Goal: Check status: Check status

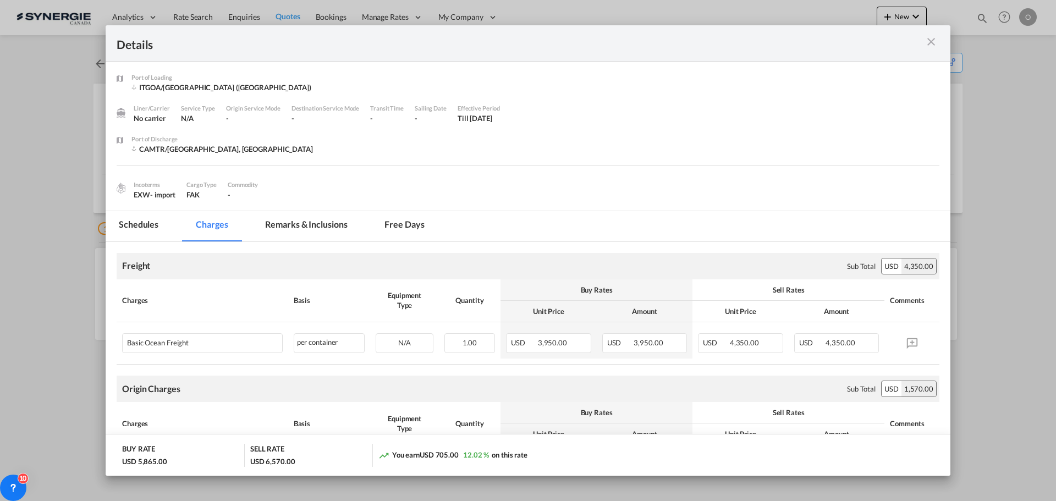
click at [935, 39] on md-icon "icon-close m-3 fg-AAA8AD cursor" at bounding box center [930, 41] width 13 height 13
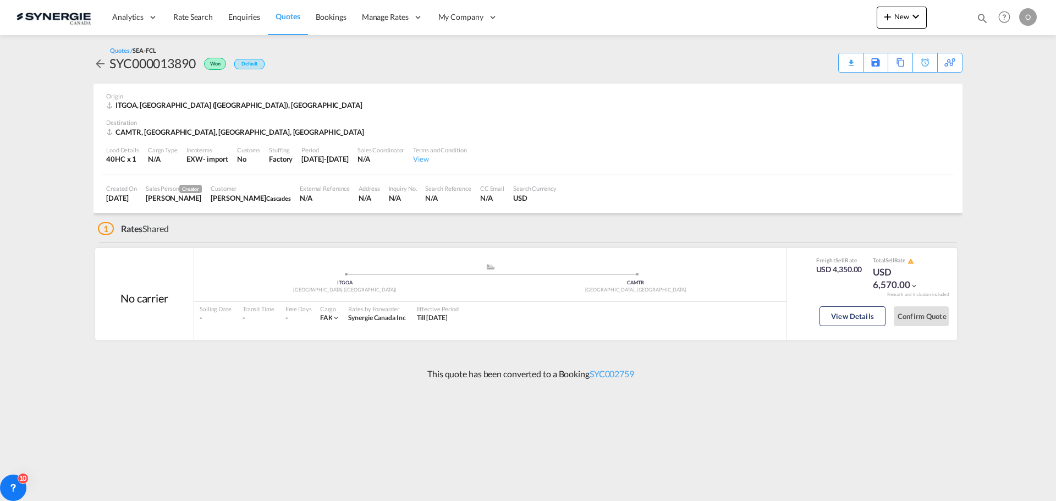
click at [985, 19] on md-icon "icon-magnify" at bounding box center [982, 18] width 12 height 12
drag, startPoint x: 812, startPoint y: 17, endPoint x: 811, endPoint y: 26, distance: 8.8
click at [812, 17] on select "Bookings Quotes Enquiries" at bounding box center [807, 18] width 52 height 20
select select "Quotes"
click at [781, 8] on select "Bookings Quotes Enquiries" at bounding box center [807, 18] width 52 height 20
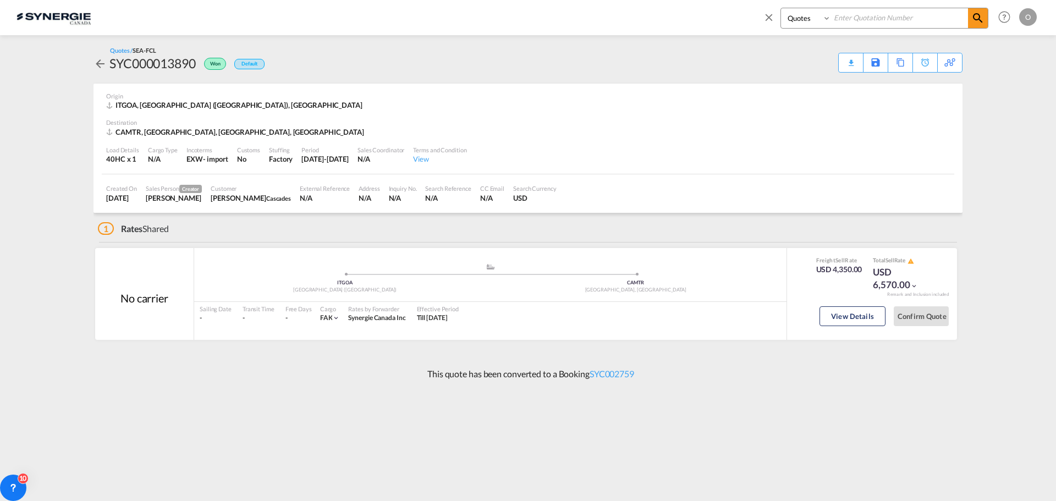
click at [859, 22] on input at bounding box center [899, 17] width 137 height 19
paste input "SYC000013803"
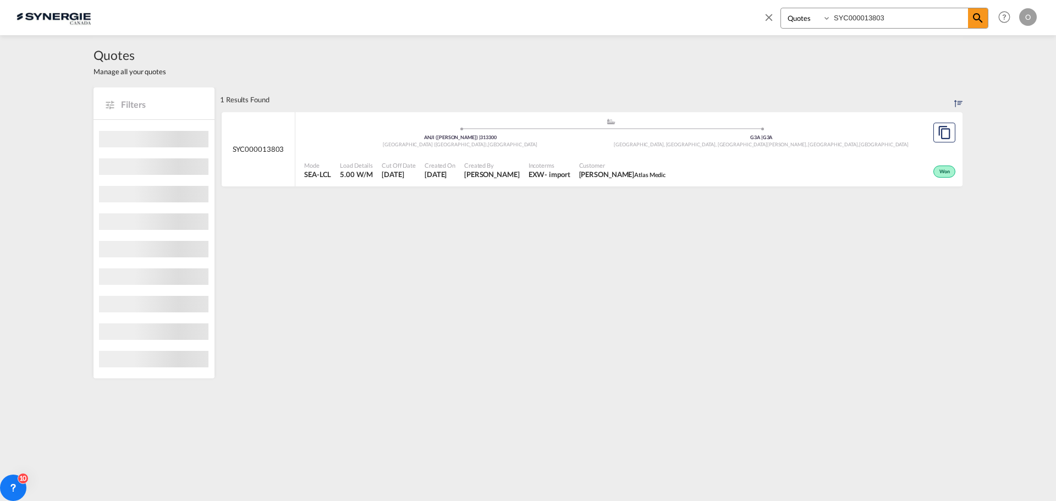
click at [471, 185] on div "Mode SEA-LCL Load Details 5.00 W/M Cut Off Date 5 Aug 2025 Created On 5 Aug 202…" at bounding box center [628, 170] width 667 height 33
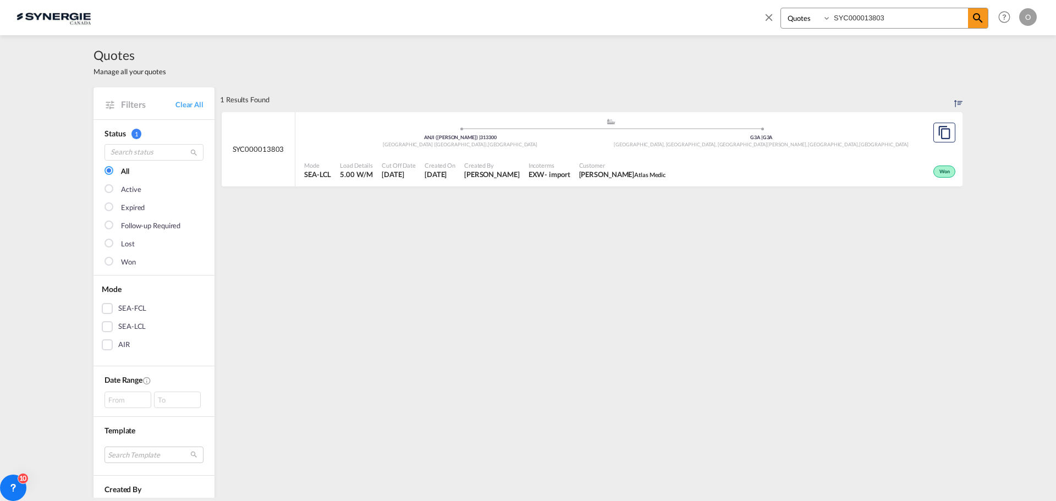
click at [895, 12] on input "SYC000013803" at bounding box center [899, 17] width 137 height 19
drag, startPoint x: 906, startPoint y: 15, endPoint x: 602, endPoint y: 4, distance: 304.3
click at [602, 4] on div "Bookings Quotes Enquiries SYC000013803 Help Resources Product Release O My Prof…" at bounding box center [527, 17] width 1023 height 34
paste input "241"
type input "SYC000013241"
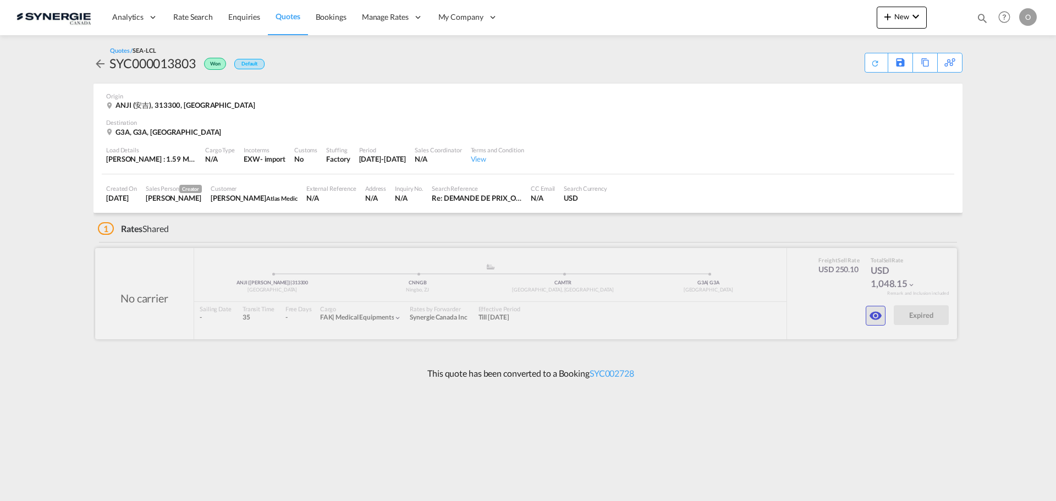
click at [873, 310] on md-icon "icon-eye" at bounding box center [875, 315] width 13 height 13
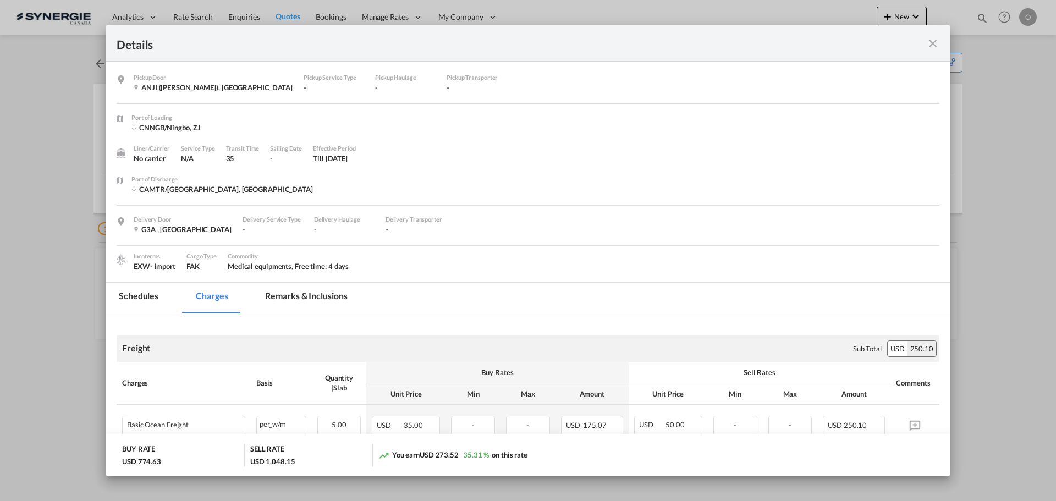
scroll to position [55, 0]
